Goal: Contribute content: Contribute content

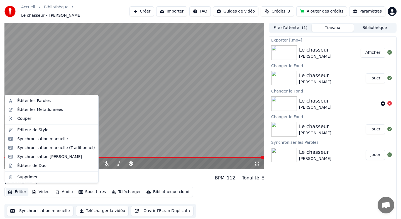
click at [19, 188] on button "Éditer" at bounding box center [17, 192] width 23 height 8
click at [39, 101] on div "Éditer les Paroles" at bounding box center [33, 101] width 33 height 6
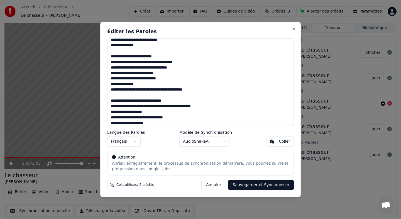
scroll to position [149, 0]
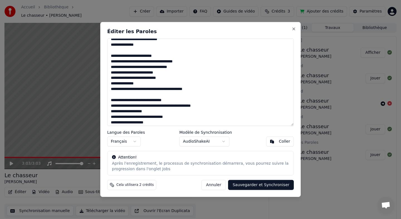
drag, startPoint x: 181, startPoint y: 68, endPoint x: 144, endPoint y: 68, distance: 36.8
click at [144, 68] on textarea at bounding box center [200, 81] width 187 height 87
click at [174, 68] on textarea at bounding box center [200, 81] width 187 height 87
click at [248, 185] on button "Sauvegarder et Synchroniser" at bounding box center [261, 185] width 66 height 10
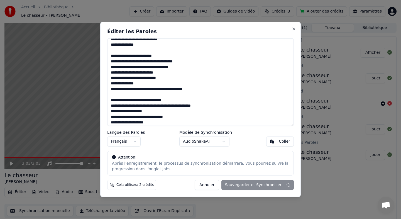
type textarea "**********"
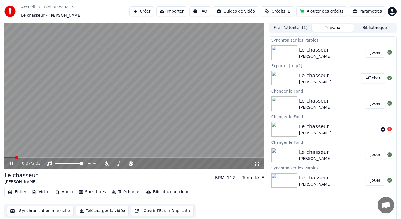
click at [12, 162] on icon at bounding box center [11, 163] width 3 height 3
click at [17, 156] on span at bounding box center [18, 157] width 3 height 3
click at [4, 156] on span at bounding box center [5, 157] width 3 height 3
click at [10, 162] on icon at bounding box center [11, 164] width 3 height 4
click at [317, 79] on div "[PERSON_NAME]" at bounding box center [315, 82] width 32 height 6
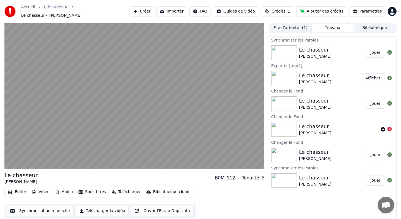
click at [337, 99] on div "Le chasseur [PERSON_NAME]" at bounding box center [332, 103] width 67 height 13
click at [378, 102] on button "Jouer" at bounding box center [375, 104] width 19 height 10
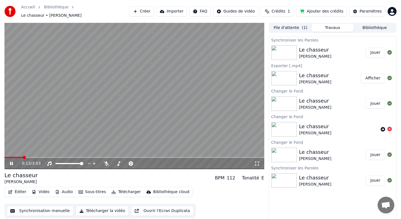
click at [23, 157] on span at bounding box center [134, 157] width 260 height 1
click at [19, 157] on span at bounding box center [14, 157] width 20 height 1
click at [10, 162] on icon at bounding box center [11, 163] width 3 height 3
click at [372, 48] on button "Jouer" at bounding box center [375, 53] width 19 height 10
click at [51, 158] on div "0:08 / 3:03" at bounding box center [134, 163] width 260 height 11
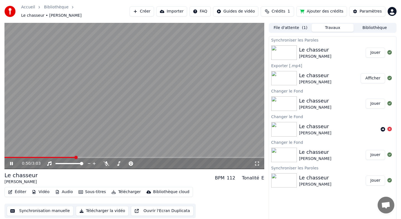
click at [77, 156] on span at bounding box center [75, 157] width 3 height 3
click at [97, 156] on span at bounding box center [95, 157] width 3 height 3
click at [123, 156] on span at bounding box center [123, 157] width 3 height 3
click at [133, 156] on span at bounding box center [132, 157] width 3 height 3
click at [154, 156] on span at bounding box center [152, 157] width 3 height 3
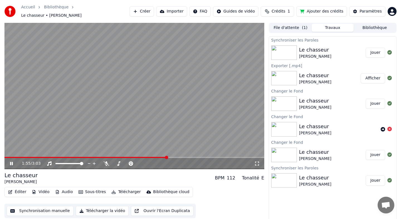
click at [168, 156] on span at bounding box center [166, 157] width 3 height 3
click at [322, 98] on div "Le chasseur" at bounding box center [315, 101] width 32 height 8
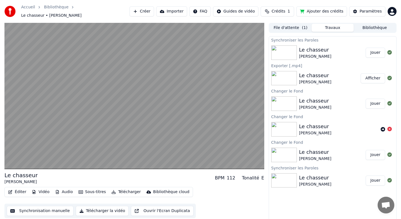
click at [379, 102] on button "Jouer" at bounding box center [375, 104] width 19 height 10
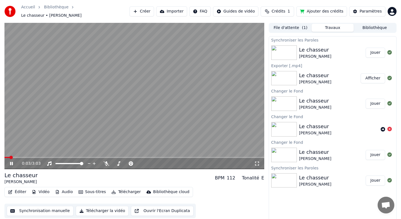
click at [21, 158] on div "0:03 / 3:03" at bounding box center [134, 163] width 260 height 11
click at [22, 158] on div "0:05 / 3:03" at bounding box center [134, 163] width 260 height 11
click at [327, 47] on div "Le chasseur [PERSON_NAME]" at bounding box center [332, 52] width 67 height 13
click at [375, 50] on button "Jouer" at bounding box center [375, 53] width 19 height 10
click at [11, 161] on icon at bounding box center [15, 163] width 13 height 4
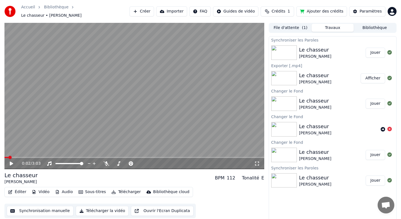
click at [53, 207] on button "Synchronisation manuelle" at bounding box center [40, 211] width 67 height 10
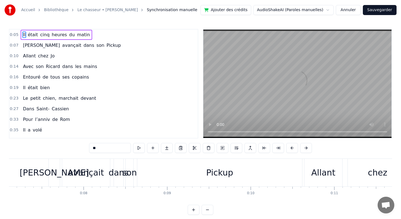
scroll to position [0, 593]
click at [211, 172] on div "Pickup" at bounding box center [220, 172] width 27 height 13
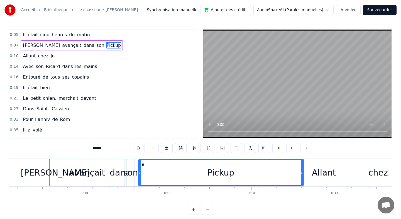
drag, startPoint x: 303, startPoint y: 171, endPoint x: 215, endPoint y: 185, distance: 89.4
click at [214, 185] on div "Pickup" at bounding box center [220, 172] width 165 height 26
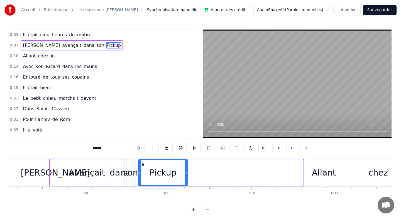
drag, startPoint x: 301, startPoint y: 173, endPoint x: 185, endPoint y: 173, distance: 115.6
click at [185, 173] on icon at bounding box center [186, 172] width 2 height 4
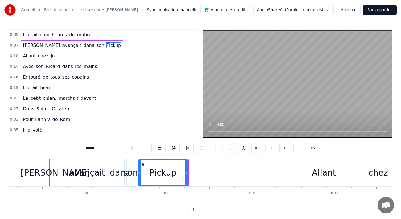
click at [319, 171] on div "Allant" at bounding box center [324, 172] width 24 height 13
type input "******"
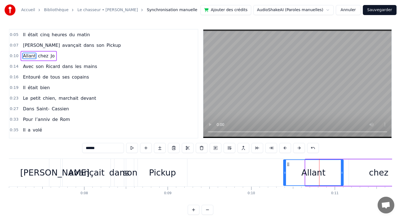
drag, startPoint x: 306, startPoint y: 174, endPoint x: 284, endPoint y: 174, distance: 21.7
click at [284, 174] on icon at bounding box center [285, 172] width 2 height 4
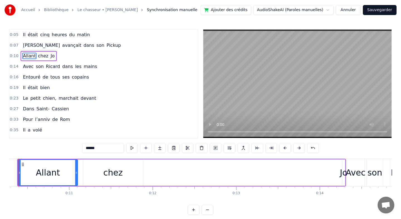
scroll to position [0, 857]
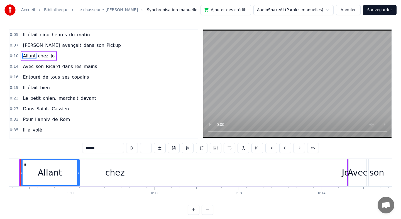
click at [339, 174] on div "Allant chez Jo" at bounding box center [183, 173] width 329 height 28
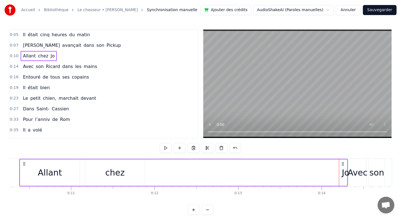
click at [346, 173] on div "Jo" at bounding box center [346, 172] width 8 height 13
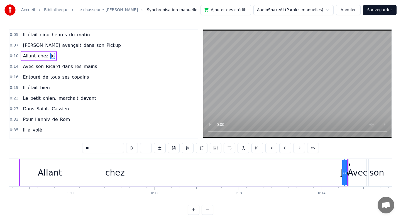
drag, startPoint x: 345, startPoint y: 173, endPoint x: 273, endPoint y: 177, distance: 72.8
click at [273, 177] on div "Allant chez Jo" at bounding box center [183, 173] width 329 height 28
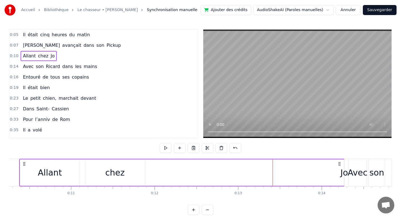
click at [345, 170] on div "Jo" at bounding box center [344, 172] width 8 height 13
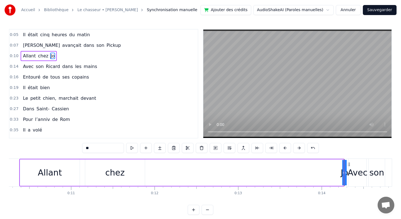
click at [346, 172] on icon at bounding box center [346, 172] width 2 height 4
click at [344, 172] on circle at bounding box center [344, 172] width 0 height 0
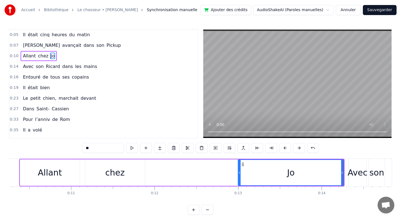
drag, startPoint x: 345, startPoint y: 173, endPoint x: 238, endPoint y: 177, distance: 106.2
click at [238, 178] on div at bounding box center [239, 172] width 2 height 25
click at [118, 174] on div "chez" at bounding box center [114, 172] width 19 height 13
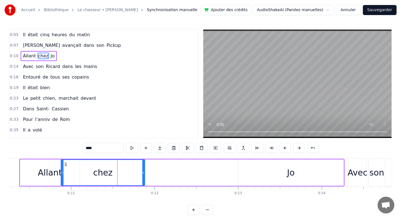
drag, startPoint x: 87, startPoint y: 174, endPoint x: 63, endPoint y: 175, distance: 24.3
click at [63, 175] on div at bounding box center [62, 172] width 2 height 25
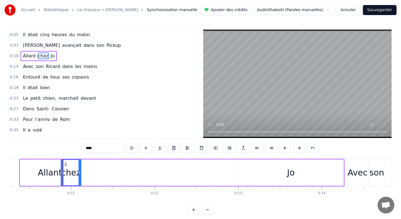
drag, startPoint x: 144, startPoint y: 173, endPoint x: 80, endPoint y: 174, distance: 64.1
click at [80, 174] on icon at bounding box center [80, 172] width 2 height 4
click at [43, 173] on div "Allant" at bounding box center [50, 172] width 24 height 13
type input "******"
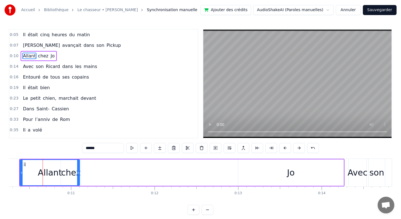
drag, startPoint x: 190, startPoint y: 177, endPoint x: 199, endPoint y: 177, distance: 9.5
click at [188, 177] on div "Allant chez Jo" at bounding box center [181, 173] width 325 height 28
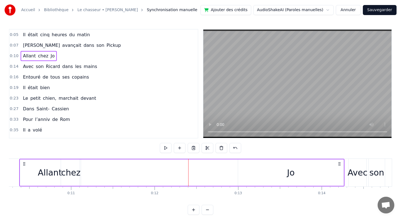
click at [50, 175] on div "Allant" at bounding box center [50, 172] width 24 height 13
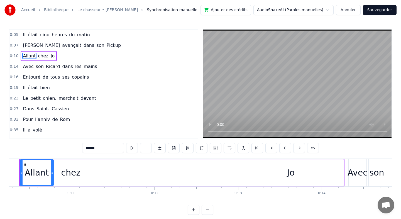
drag, startPoint x: 79, startPoint y: 174, endPoint x: 53, endPoint y: 174, distance: 26.2
click at [53, 174] on icon at bounding box center [52, 172] width 2 height 4
click at [66, 174] on div "chez" at bounding box center [70, 172] width 19 height 13
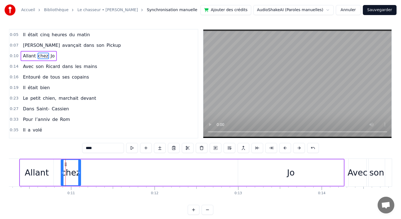
click at [252, 177] on div "Jo" at bounding box center [291, 172] width 106 height 26
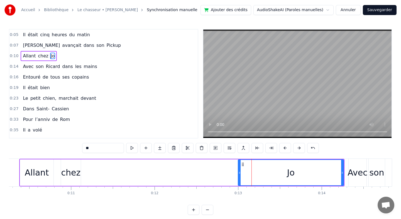
click at [45, 55] on span "chez" at bounding box center [43, 56] width 11 height 6
type input "****"
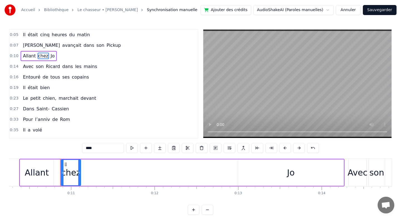
click at [47, 56] on div "Allant chez Jo" at bounding box center [39, 56] width 36 height 10
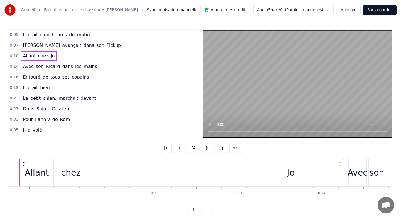
scroll to position [0, 839]
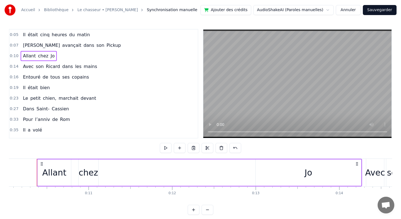
click at [54, 57] on div "Allant chez Jo" at bounding box center [39, 56] width 36 height 10
click at [357, 163] on icon at bounding box center [357, 164] width 4 height 4
drag, startPoint x: 361, startPoint y: 170, endPoint x: 255, endPoint y: 187, distance: 108.0
click at [255, 187] on div "Il était cinq heures du matin [PERSON_NAME] avançait dans son Pickup [PERSON_NA…" at bounding box center [200, 179] width 383 height 42
click at [330, 174] on div "Jo" at bounding box center [308, 172] width 106 height 26
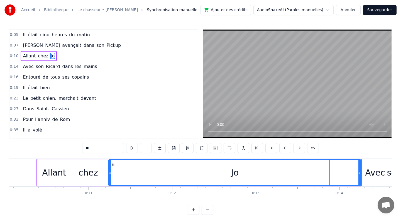
drag, startPoint x: 257, startPoint y: 174, endPoint x: 105, endPoint y: 177, distance: 151.5
click at [109, 177] on div at bounding box center [110, 172] width 2 height 25
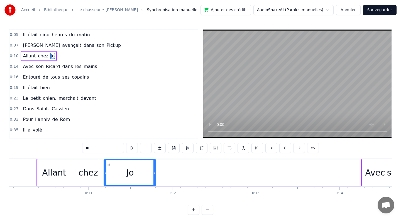
drag, startPoint x: 361, startPoint y: 172, endPoint x: 156, endPoint y: 177, distance: 204.8
click at [156, 177] on div at bounding box center [154, 172] width 2 height 25
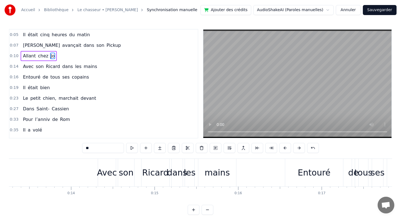
scroll to position [0, 1112]
click at [101, 175] on div "Avec" at bounding box center [103, 172] width 20 height 13
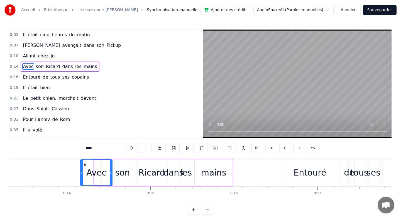
drag, startPoint x: 95, startPoint y: 174, endPoint x: 81, endPoint y: 174, distance: 13.9
click at [81, 174] on icon at bounding box center [82, 172] width 2 height 4
drag, startPoint x: 111, startPoint y: 174, endPoint x: 99, endPoint y: 173, distance: 12.0
click at [99, 174] on icon at bounding box center [99, 172] width 2 height 4
click at [118, 175] on div "son" at bounding box center [122, 172] width 15 height 13
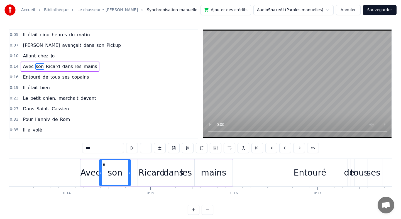
drag, startPoint x: 116, startPoint y: 174, endPoint x: 101, endPoint y: 174, distance: 14.8
click at [101, 174] on icon at bounding box center [101, 172] width 2 height 4
drag, startPoint x: 129, startPoint y: 174, endPoint x: 124, endPoint y: 174, distance: 4.5
click at [124, 174] on icon at bounding box center [125, 172] width 2 height 4
click at [146, 174] on div "Ricard" at bounding box center [152, 172] width 26 height 13
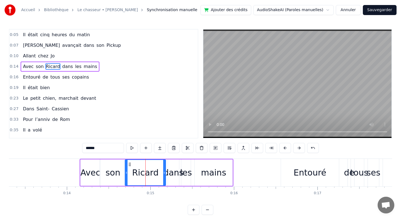
drag, startPoint x: 140, startPoint y: 174, endPoint x: 126, endPoint y: 173, distance: 13.7
click at [126, 173] on icon at bounding box center [126, 172] width 2 height 4
drag, startPoint x: 164, startPoint y: 172, endPoint x: 159, endPoint y: 172, distance: 4.7
click at [159, 172] on icon at bounding box center [159, 172] width 2 height 4
click at [175, 175] on div "dans" at bounding box center [173, 172] width 20 height 13
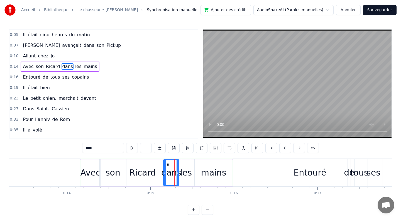
drag, startPoint x: 168, startPoint y: 173, endPoint x: 163, endPoint y: 173, distance: 5.0
click at [164, 173] on icon at bounding box center [165, 172] width 2 height 4
click at [179, 174] on div "dans" at bounding box center [171, 172] width 16 height 25
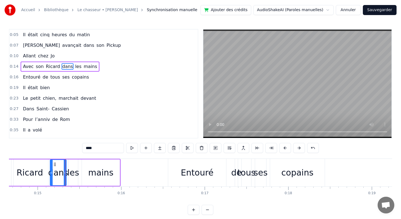
scroll to position [0, 1259]
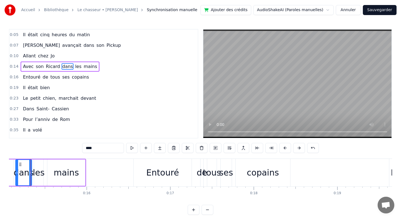
click at [172, 172] on div "Entouré" at bounding box center [162, 172] width 33 height 13
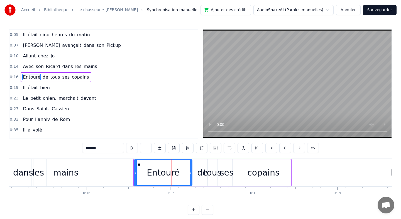
click at [204, 172] on div "de" at bounding box center [202, 172] width 11 height 13
type input "**"
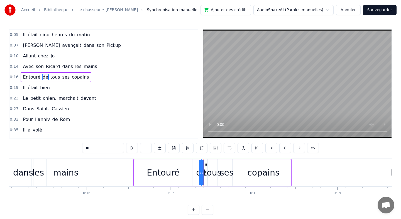
drag, startPoint x: 202, startPoint y: 174, endPoint x: 192, endPoint y: 174, distance: 10.6
click at [192, 174] on div "Entouré de tous ses copains" at bounding box center [212, 173] width 158 height 28
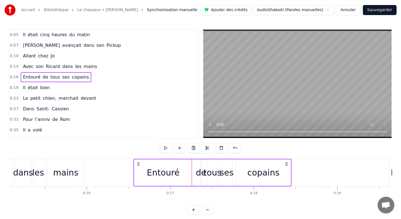
click at [199, 174] on div "de" at bounding box center [201, 172] width 11 height 13
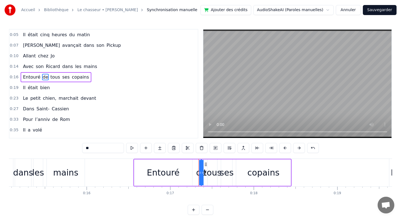
drag, startPoint x: 199, startPoint y: 174, endPoint x: 187, endPoint y: 174, distance: 12.0
click at [187, 174] on div "Entouré de tous ses copains" at bounding box center [212, 173] width 158 height 28
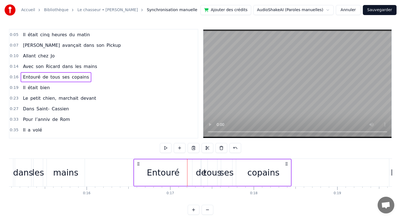
click at [199, 174] on div "de" at bounding box center [201, 172] width 11 height 13
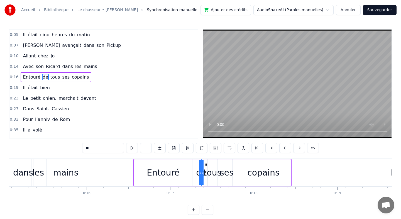
drag, startPoint x: 201, startPoint y: 175, endPoint x: 192, endPoint y: 174, distance: 8.6
click at [192, 174] on div "Entouré de tous ses copains" at bounding box center [212, 173] width 158 height 28
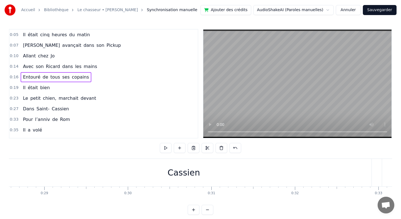
scroll to position [0, 2390]
click at [360, 174] on div "Cassien" at bounding box center [181, 173] width 375 height 28
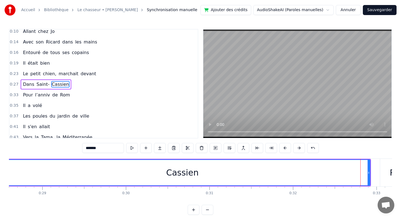
scroll to position [25, 0]
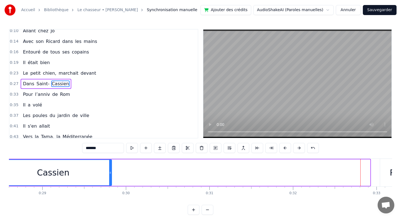
drag, startPoint x: 368, startPoint y: 175, endPoint x: 109, endPoint y: 179, distance: 259.3
click at [109, 179] on div at bounding box center [110, 172] width 2 height 25
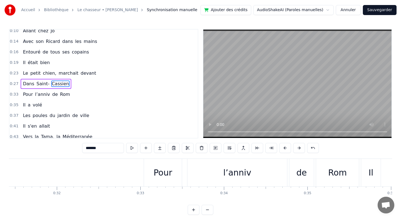
scroll to position [0, 2631]
click at [157, 174] on div "Pour" at bounding box center [158, 172] width 19 height 13
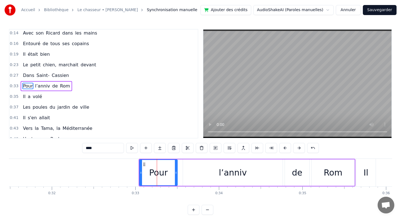
scroll to position [36, 0]
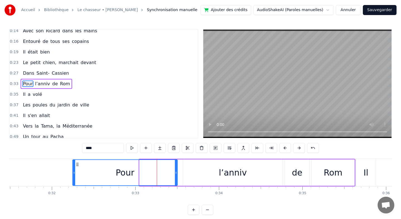
drag, startPoint x: 141, startPoint y: 172, endPoint x: 74, endPoint y: 176, distance: 66.9
click at [74, 176] on div at bounding box center [74, 172] width 2 height 25
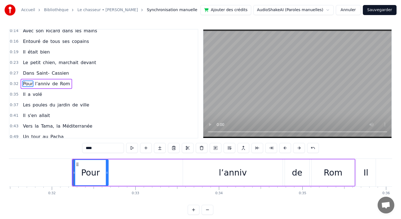
drag, startPoint x: 177, startPoint y: 173, endPoint x: 108, endPoint y: 174, distance: 69.1
click at [108, 174] on icon at bounding box center [107, 172] width 2 height 4
click at [240, 171] on div "l’anniv" at bounding box center [233, 172] width 28 height 13
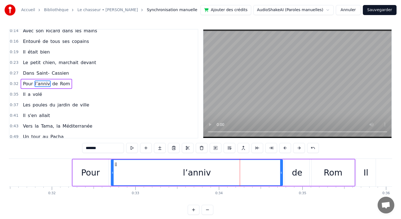
drag, startPoint x: 184, startPoint y: 174, endPoint x: 112, endPoint y: 177, distance: 72.8
click at [112, 177] on div at bounding box center [112, 172] width 2 height 25
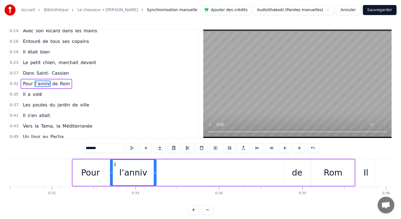
drag, startPoint x: 281, startPoint y: 169, endPoint x: 150, endPoint y: 188, distance: 133.2
click at [150, 188] on div "Il était cinq heures du matin [PERSON_NAME] avançait dans son Pickup [PERSON_NA…" at bounding box center [200, 179] width 383 height 42
click at [294, 175] on div "de" at bounding box center [297, 172] width 11 height 13
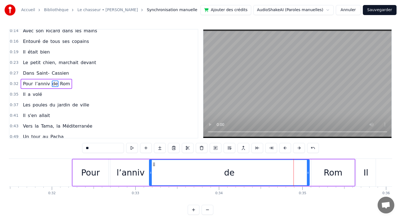
drag, startPoint x: 286, startPoint y: 173, endPoint x: 150, endPoint y: 176, distance: 135.9
click at [150, 176] on div at bounding box center [151, 172] width 2 height 25
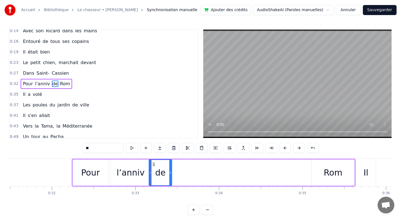
drag, startPoint x: 308, startPoint y: 175, endPoint x: 170, endPoint y: 181, distance: 138.0
click at [170, 181] on div at bounding box center [170, 172] width 2 height 25
click at [333, 174] on div "Rom" at bounding box center [333, 172] width 19 height 13
type input "***"
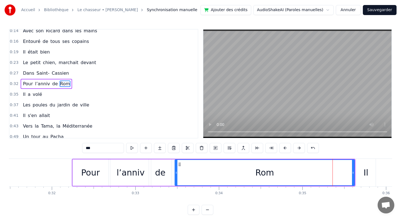
drag, startPoint x: 312, startPoint y: 172, endPoint x: 176, endPoint y: 177, distance: 136.9
click at [176, 177] on div at bounding box center [176, 172] width 2 height 25
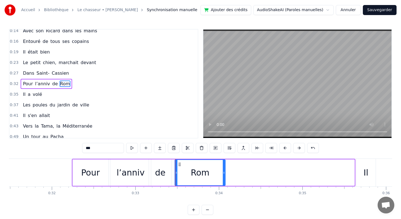
drag, startPoint x: 352, startPoint y: 173, endPoint x: 222, endPoint y: 175, distance: 130.3
click at [223, 175] on div at bounding box center [224, 172] width 2 height 25
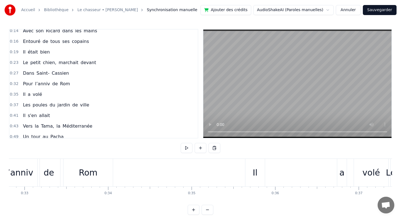
scroll to position [0, 2750]
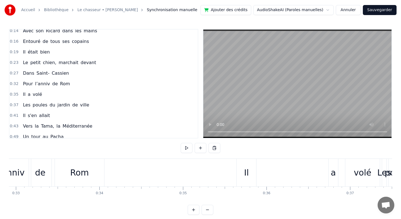
click at [247, 170] on div "Il" at bounding box center [246, 172] width 5 height 13
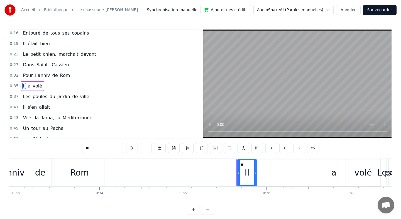
scroll to position [46, 0]
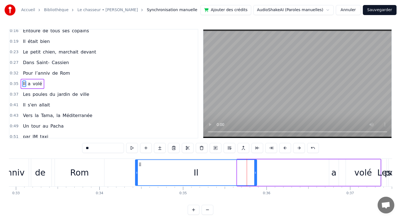
drag, startPoint x: 239, startPoint y: 173, endPoint x: 137, endPoint y: 172, distance: 101.9
click at [137, 172] on icon at bounding box center [137, 172] width 2 height 4
click at [260, 174] on div "Il a volé" at bounding box center [258, 173] width 247 height 28
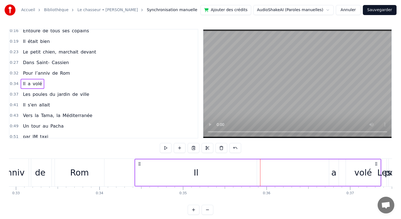
click at [194, 173] on div "Il" at bounding box center [196, 172] width 5 height 13
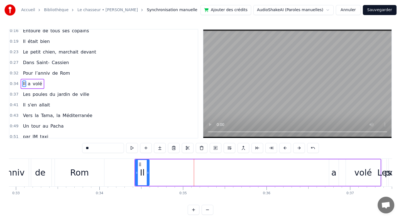
drag, startPoint x: 255, startPoint y: 171, endPoint x: 148, endPoint y: 174, distance: 107.8
click at [148, 174] on icon at bounding box center [148, 172] width 2 height 4
click at [333, 177] on div "a" at bounding box center [333, 172] width 5 height 13
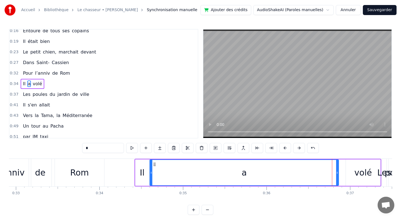
drag, startPoint x: 331, startPoint y: 175, endPoint x: 151, endPoint y: 177, distance: 179.4
click at [151, 177] on div at bounding box center [151, 172] width 2 height 25
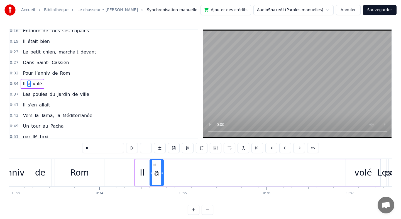
drag, startPoint x: 336, startPoint y: 175, endPoint x: 161, endPoint y: 176, distance: 175.2
click at [161, 176] on div at bounding box center [162, 172] width 2 height 25
click at [359, 175] on div "volé" at bounding box center [364, 172] width 18 height 13
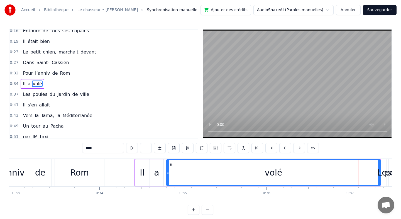
drag, startPoint x: 346, startPoint y: 172, endPoint x: 167, endPoint y: 181, distance: 180.1
click at [167, 181] on div at bounding box center [168, 172] width 2 height 25
click at [379, 179] on div at bounding box center [379, 172] width 2 height 25
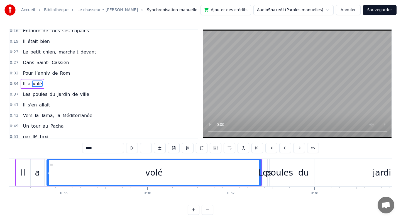
scroll to position [0, 2878]
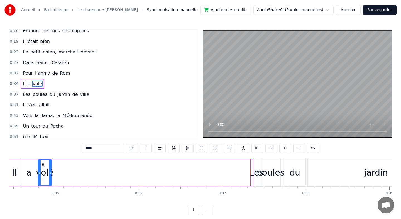
drag, startPoint x: 252, startPoint y: 180, endPoint x: 51, endPoint y: 179, distance: 201.1
click at [51, 179] on div at bounding box center [50, 172] width 2 height 25
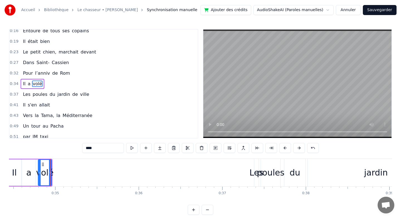
click at [257, 175] on div "Les" at bounding box center [257, 172] width 14 height 13
type input "***"
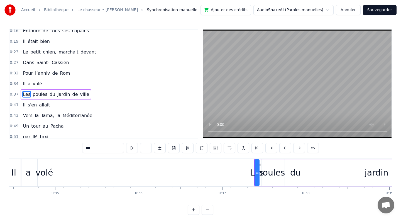
scroll to position [57, 0]
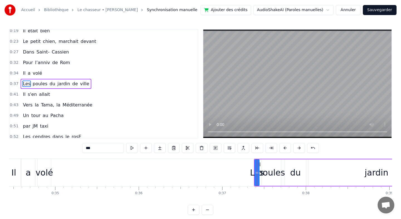
click at [253, 175] on div "Les" at bounding box center [257, 172] width 14 height 13
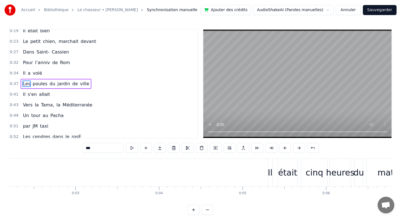
scroll to position [0, 0]
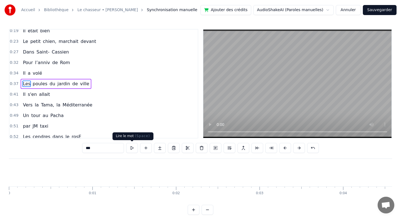
click at [131, 149] on button at bounding box center [132, 148] width 12 height 10
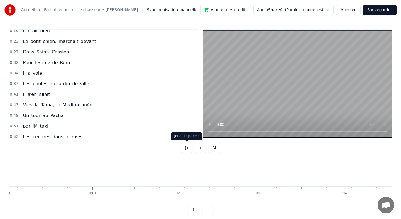
click at [192, 149] on button at bounding box center [187, 148] width 12 height 10
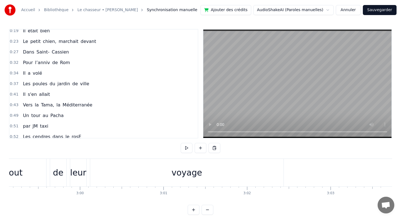
scroll to position [0, 14969]
click at [352, 12] on button "Annuler" at bounding box center [348, 10] width 25 height 10
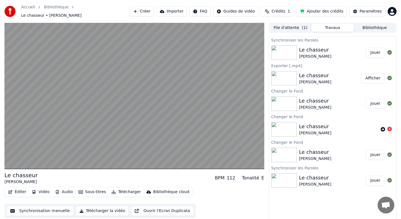
click at [336, 84] on div "Le chasseur [PERSON_NAME] Afficher" at bounding box center [332, 78] width 127 height 19
click at [373, 79] on button "Afficher" at bounding box center [373, 78] width 25 height 10
click at [372, 102] on button "Jouer" at bounding box center [375, 104] width 19 height 10
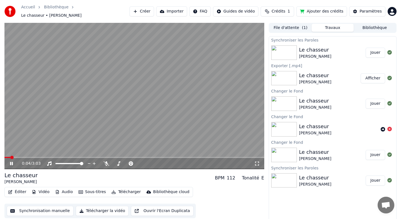
click at [53, 209] on button "Synchronisation manuelle" at bounding box center [40, 211] width 67 height 10
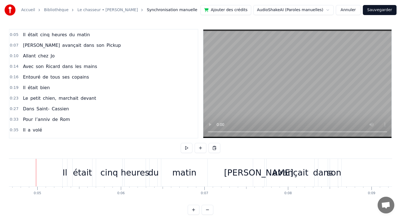
scroll to position [0, 389]
click at [187, 151] on button at bounding box center [187, 148] width 12 height 10
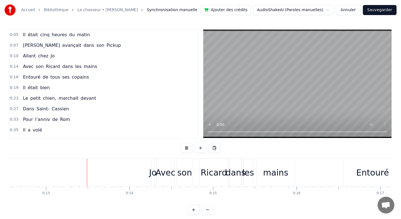
scroll to position [0, 1049]
click at [260, 91] on video at bounding box center [297, 84] width 188 height 108
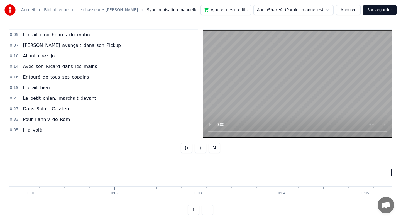
scroll to position [0, 0]
click at [186, 147] on button at bounding box center [187, 148] width 12 height 10
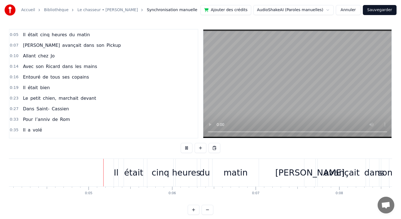
scroll to position [0, 341]
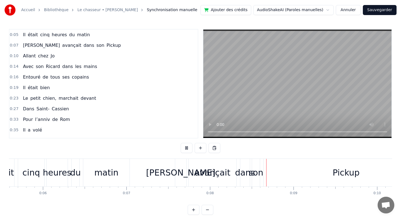
click at [280, 88] on video at bounding box center [297, 84] width 188 height 108
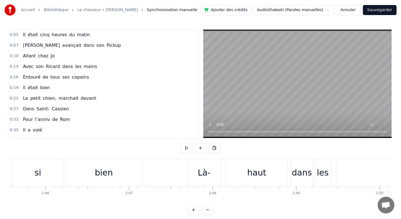
scroll to position [0, 13817]
